Goal: Task Accomplishment & Management: Complete application form

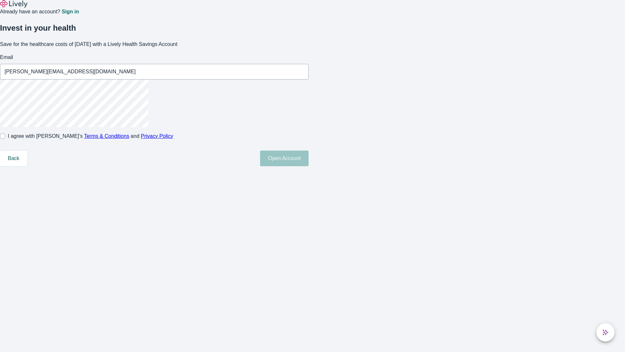
click at [5, 139] on input "I agree with Lively’s Terms & Conditions and Privacy Policy" at bounding box center [2, 135] width 5 height 5
checkbox input "true"
click at [309, 166] on button "Open Account" at bounding box center [284, 158] width 49 height 16
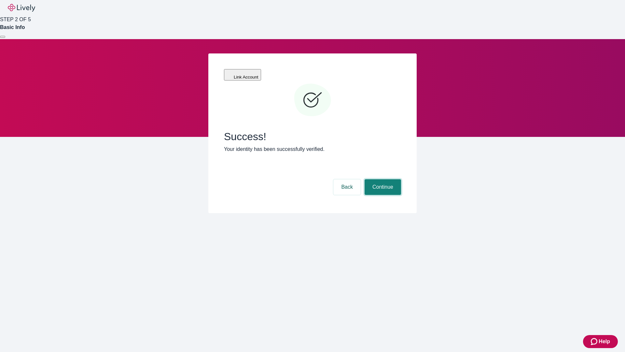
click at [382, 179] on button "Continue" at bounding box center [383, 187] width 36 height 16
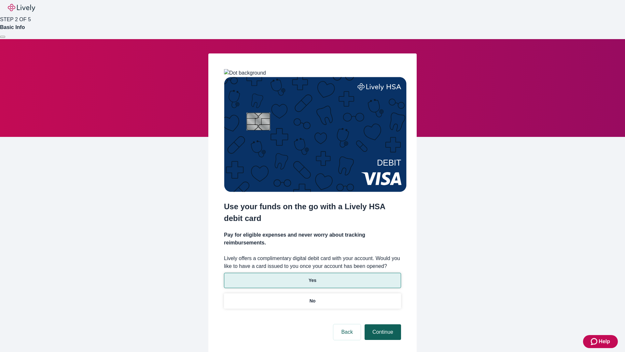
click at [312, 297] on p "No" at bounding box center [313, 300] width 6 height 7
click at [382, 324] on button "Continue" at bounding box center [383, 332] width 36 height 16
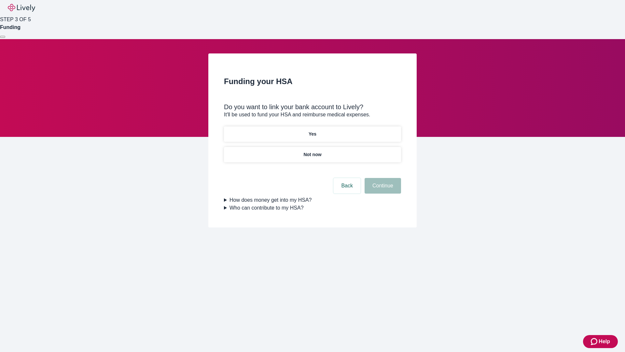
click at [312, 151] on p "Not now" at bounding box center [312, 154] width 18 height 7
click at [382, 189] on button "Continue" at bounding box center [383, 186] width 36 height 16
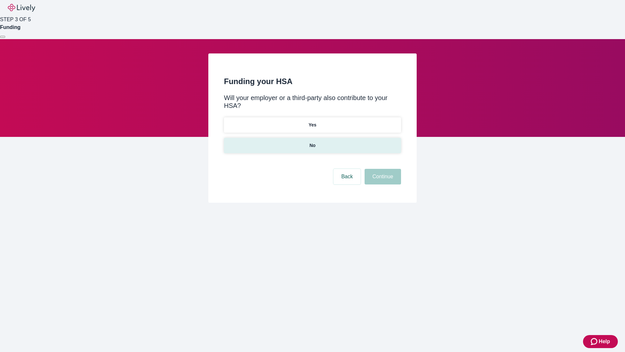
click at [312, 142] on p "No" at bounding box center [313, 145] width 6 height 7
click at [382, 169] on button "Continue" at bounding box center [383, 177] width 36 height 16
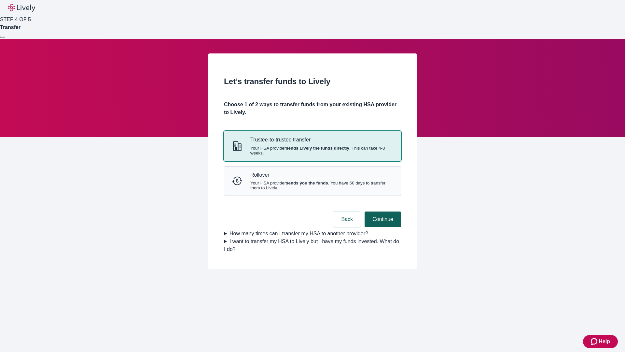
click at [312, 150] on strong "sends Lively the funds directly" at bounding box center [317, 148] width 63 height 5
click at [382, 227] on button "Continue" at bounding box center [383, 219] width 36 height 16
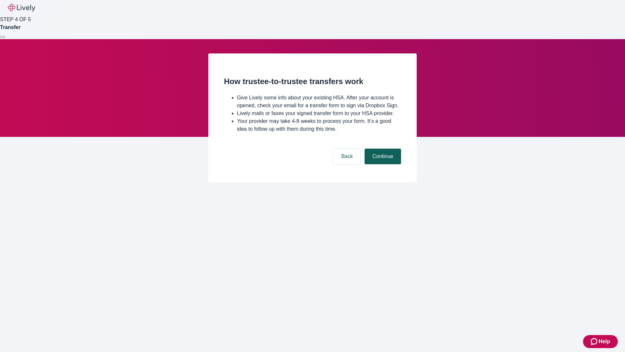
click at [382, 164] on button "Continue" at bounding box center [383, 156] width 36 height 16
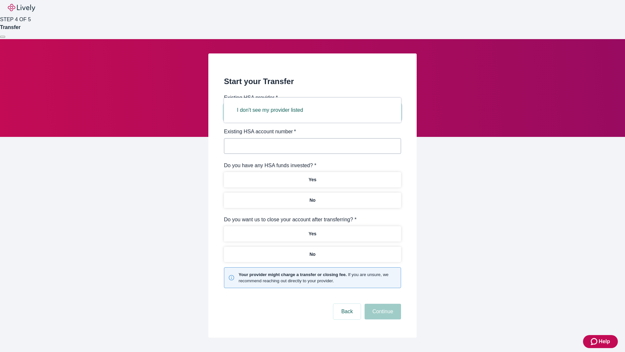
click at [272, 110] on button "I don't see my provider listed" at bounding box center [270, 110] width 82 height 16
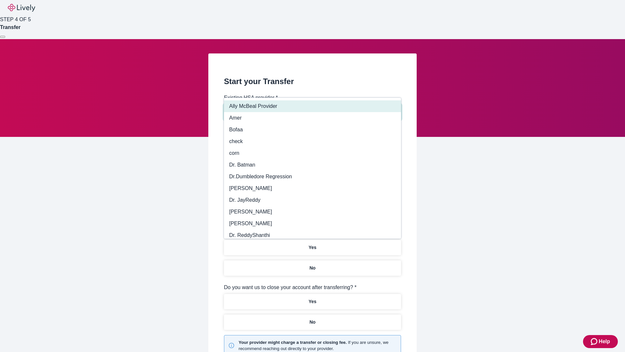
type input "Other"
type input "Health Equity"
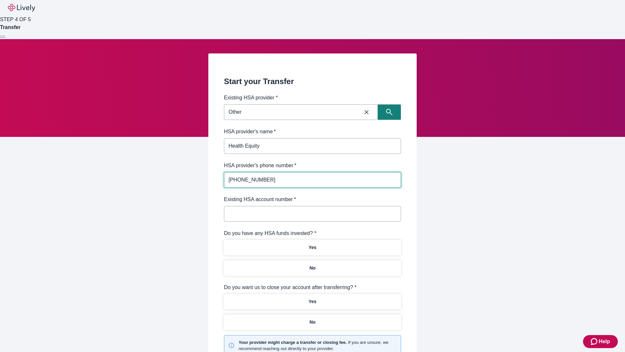
type input "[PHONE_NUMBER]"
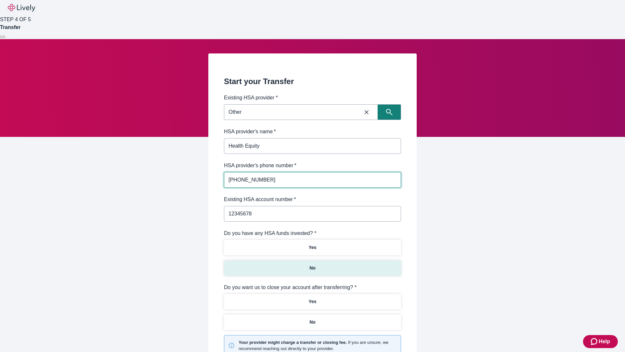
type input "12345678"
click at [312, 264] on p "No" at bounding box center [313, 267] width 6 height 7
click at [312, 298] on p "Yes" at bounding box center [313, 301] width 8 height 7
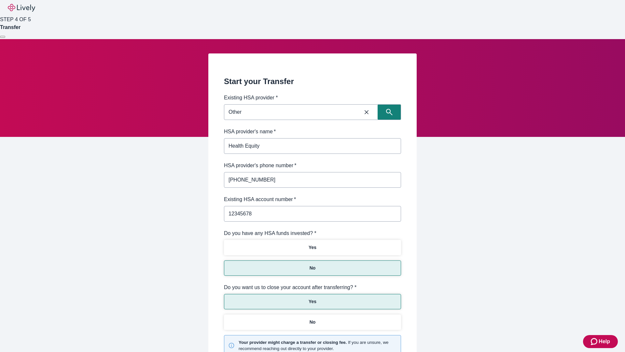
scroll to position [68, 0]
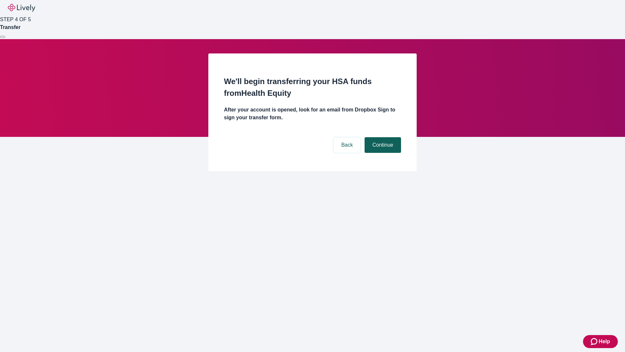
click at [382, 137] on button "Continue" at bounding box center [383, 145] width 36 height 16
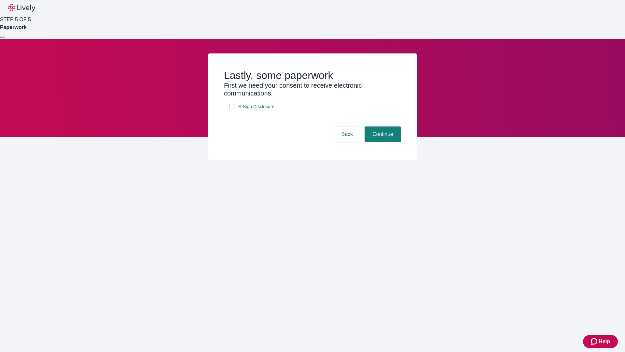
click at [232, 109] on input "E-Sign Disclosure" at bounding box center [231, 106] width 5 height 5
checkbox input "true"
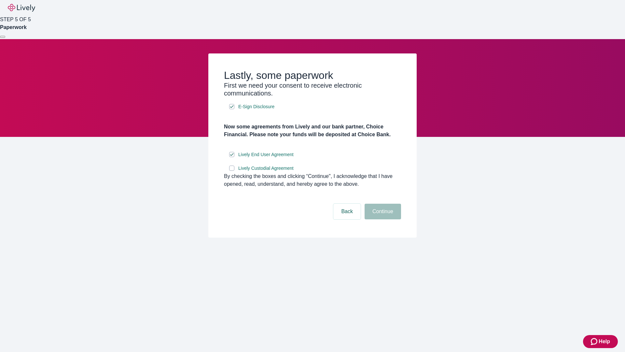
click at [232, 171] on input "Lively Custodial Agreement" at bounding box center [231, 167] width 5 height 5
checkbox input "true"
click at [382, 219] on button "Continue" at bounding box center [383, 211] width 36 height 16
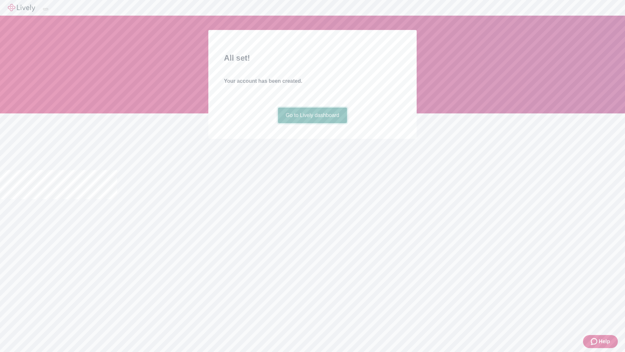
click at [312, 123] on link "Go to Lively dashboard" at bounding box center [312, 115] width 69 height 16
